Goal: Understand process/instructions: Learn how to perform a task or action

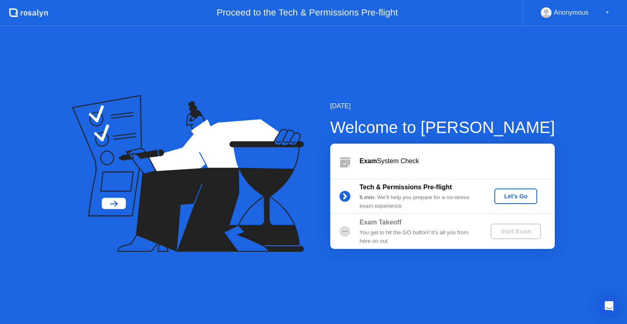
click at [507, 195] on div "Let's Go" at bounding box center [516, 196] width 36 height 7
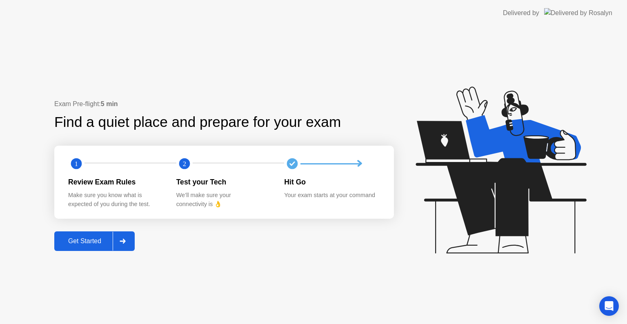
click at [108, 236] on button "Get Started" at bounding box center [94, 241] width 80 height 20
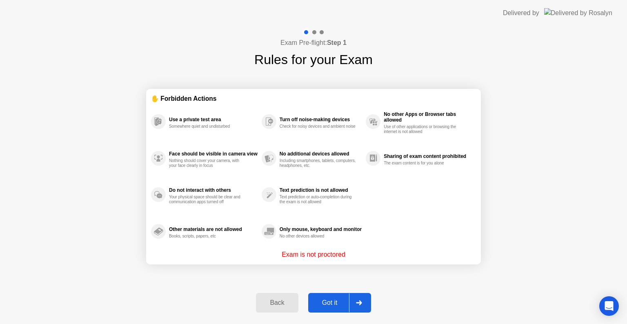
click at [355, 302] on div at bounding box center [359, 302] width 20 height 19
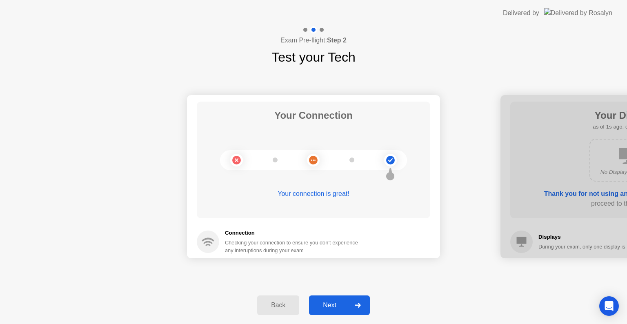
click at [355, 303] on icon at bounding box center [358, 305] width 6 height 5
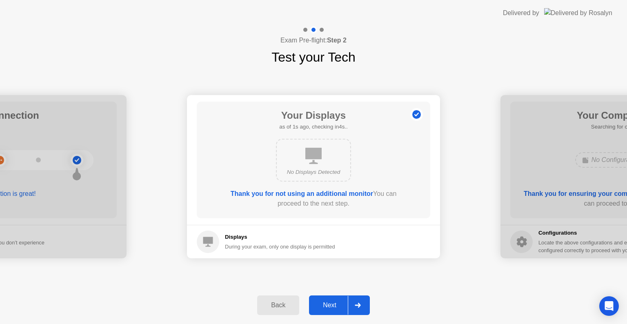
click at [355, 303] on icon at bounding box center [358, 305] width 6 height 5
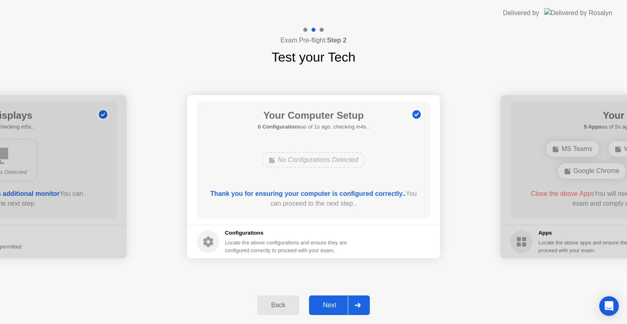
click at [355, 303] on icon at bounding box center [358, 305] width 6 height 5
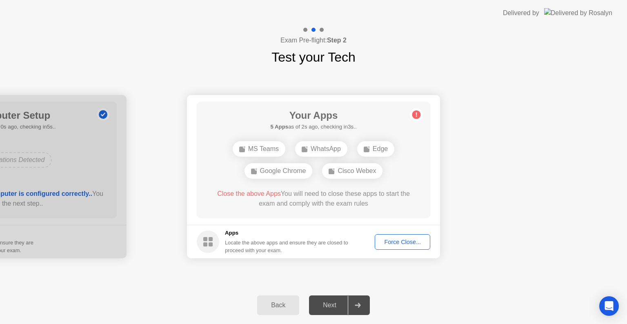
click at [398, 240] on div "Force Close..." at bounding box center [403, 242] width 50 height 7
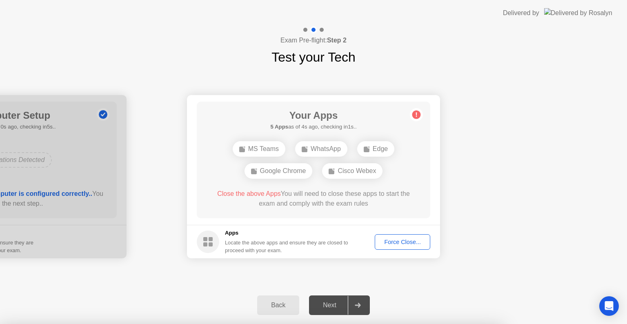
drag, startPoint x: 252, startPoint y: 178, endPoint x: 354, endPoint y: 216, distance: 109.3
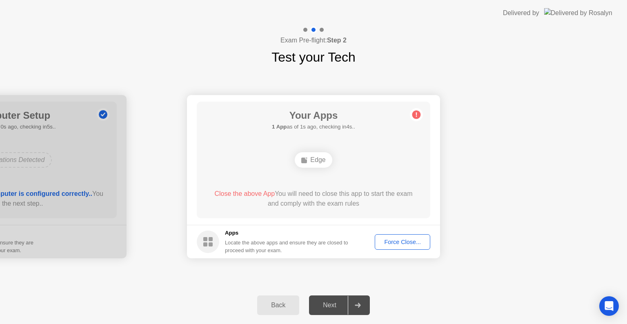
click at [417, 233] on footer "Apps Locate the above apps and ensure they are closed to proceed with your exam…" at bounding box center [313, 241] width 253 height 33
click at [405, 241] on div "Force Close..." at bounding box center [403, 242] width 50 height 7
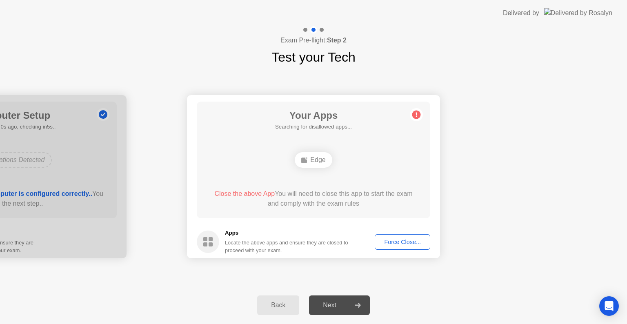
click at [361, 194] on div "Close the above App You will need to close this app to start the exam and compl…" at bounding box center [314, 199] width 210 height 20
click at [338, 307] on div "Next" at bounding box center [329, 305] width 36 height 7
click at [418, 114] on circle at bounding box center [416, 115] width 9 height 9
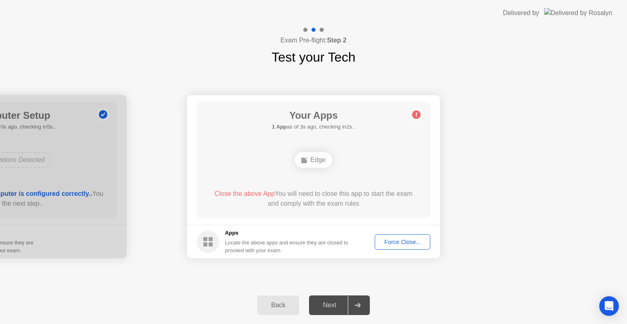
drag, startPoint x: 418, startPoint y: 114, endPoint x: 416, endPoint y: 120, distance: 6.8
click at [416, 120] on icon at bounding box center [416, 114] width 13 height 13
click at [322, 164] on div "Edge" at bounding box center [313, 160] width 37 height 16
click at [394, 239] on div "Force Close..." at bounding box center [403, 242] width 50 height 7
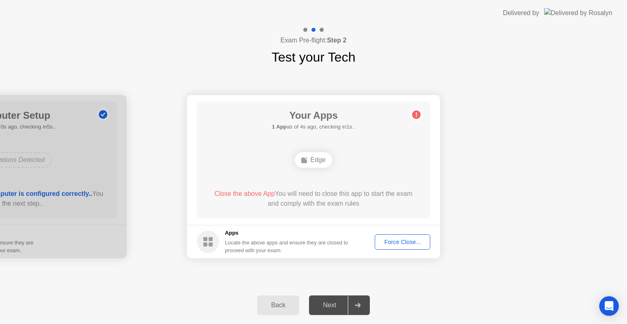
click at [281, 307] on div "Back" at bounding box center [278, 305] width 37 height 7
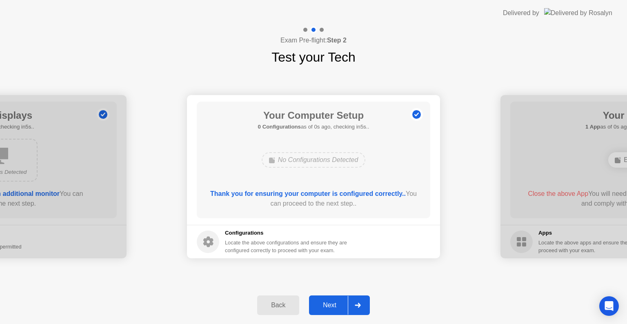
click at [281, 307] on div "Back" at bounding box center [278, 305] width 37 height 7
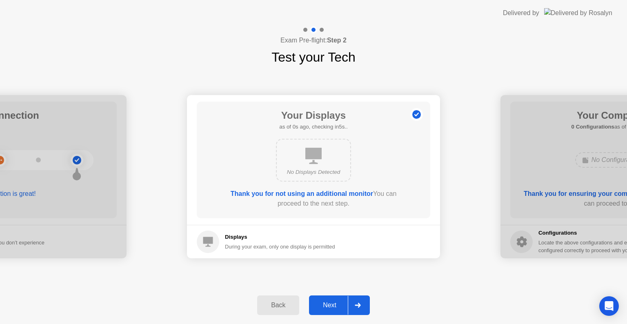
click at [281, 307] on div "Back" at bounding box center [278, 305] width 37 height 7
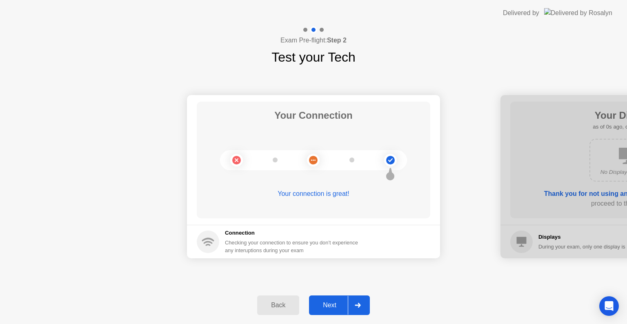
click at [362, 310] on div at bounding box center [358, 305] width 20 height 19
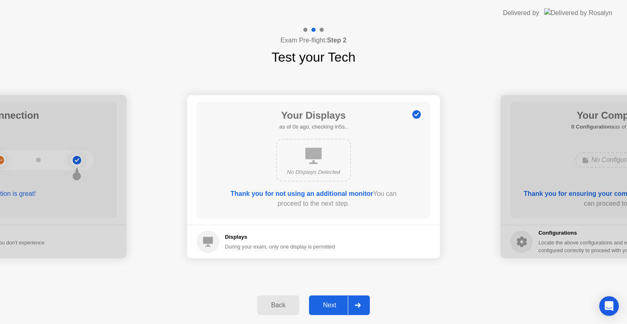
click at [362, 310] on div at bounding box center [358, 305] width 20 height 19
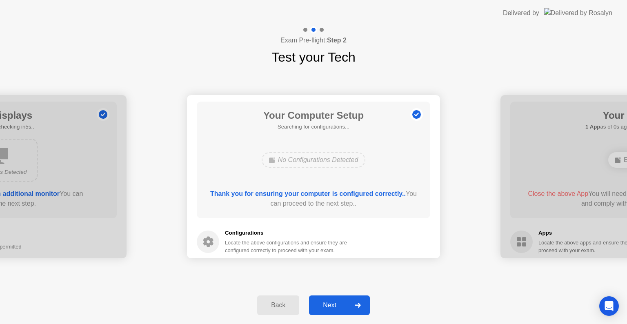
click at [362, 310] on div at bounding box center [358, 305] width 20 height 19
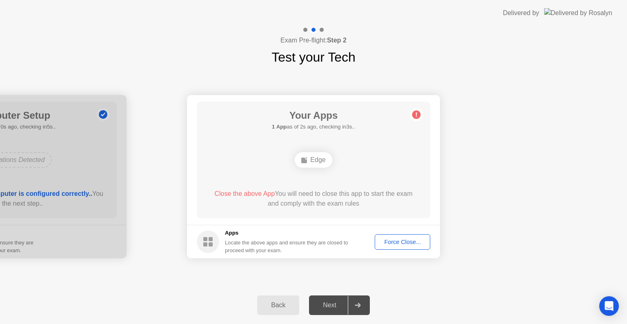
click at [302, 164] on div "Edge" at bounding box center [313, 160] width 37 height 16
click at [348, 302] on div "Next" at bounding box center [329, 305] width 36 height 7
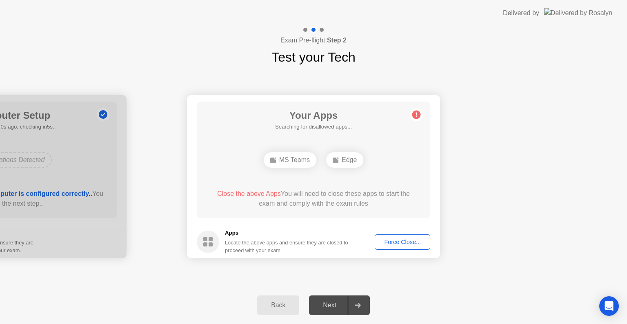
click at [417, 112] on circle at bounding box center [416, 115] width 9 height 9
click at [413, 175] on div "Your Apps 2 Apps as of 2s ago, checking in3s.. MS Teams Edge Close the above Ap…" at bounding box center [313, 160] width 233 height 117
click at [396, 243] on div "Force Close..." at bounding box center [403, 242] width 50 height 7
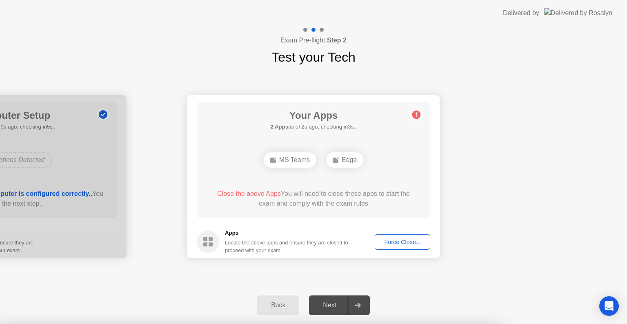
click at [468, 324] on div at bounding box center [313, 324] width 627 height 0
